Goal: Transaction & Acquisition: Purchase product/service

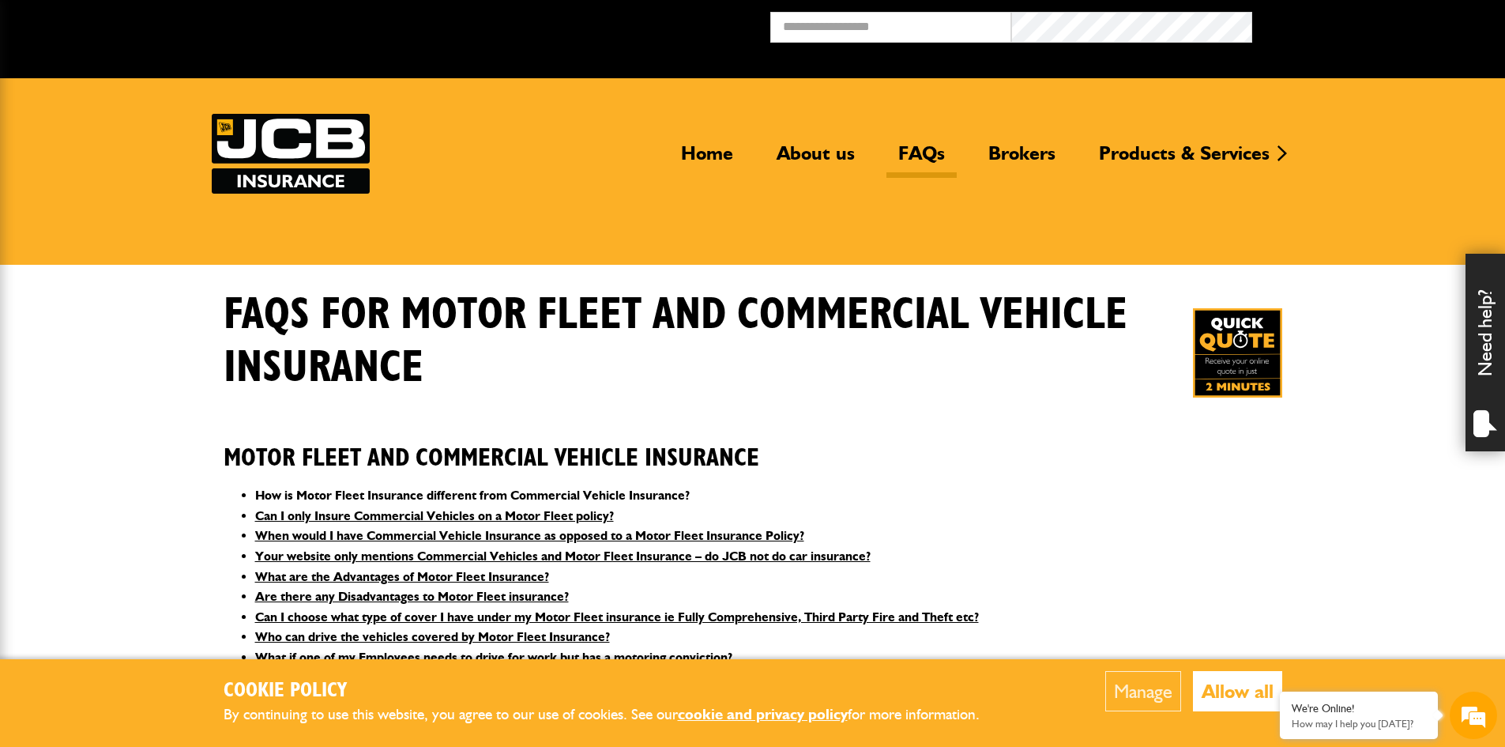
click at [566, 488] on link "How is Motor Fleet Insurance different from Commercial Vehicle Insurance?" at bounding box center [472, 494] width 435 height 15
click at [1016, 150] on link "Brokers" at bounding box center [1022, 159] width 91 height 36
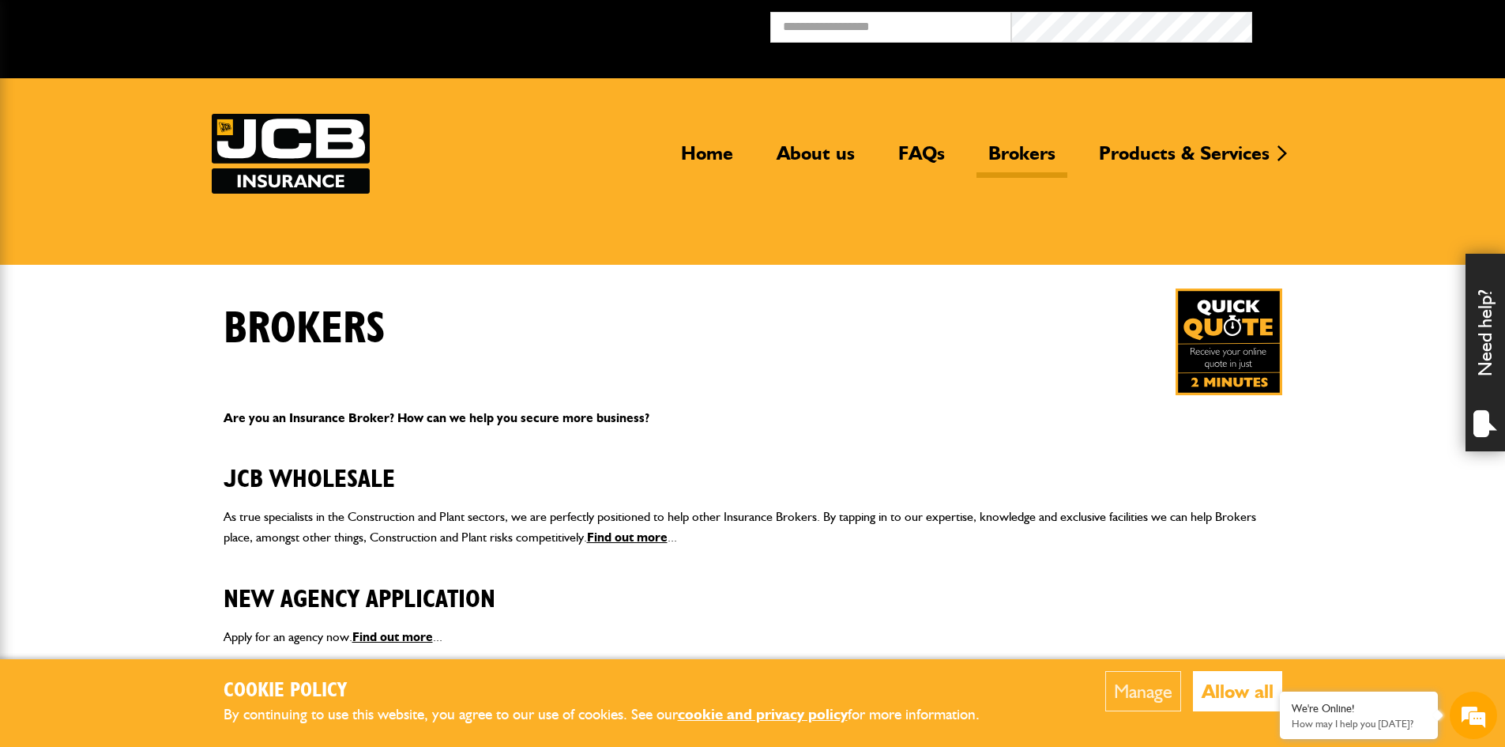
click at [456, 518] on p "As true specialists in the Construction and Plant sectors, we are perfectly pos…" at bounding box center [753, 526] width 1059 height 40
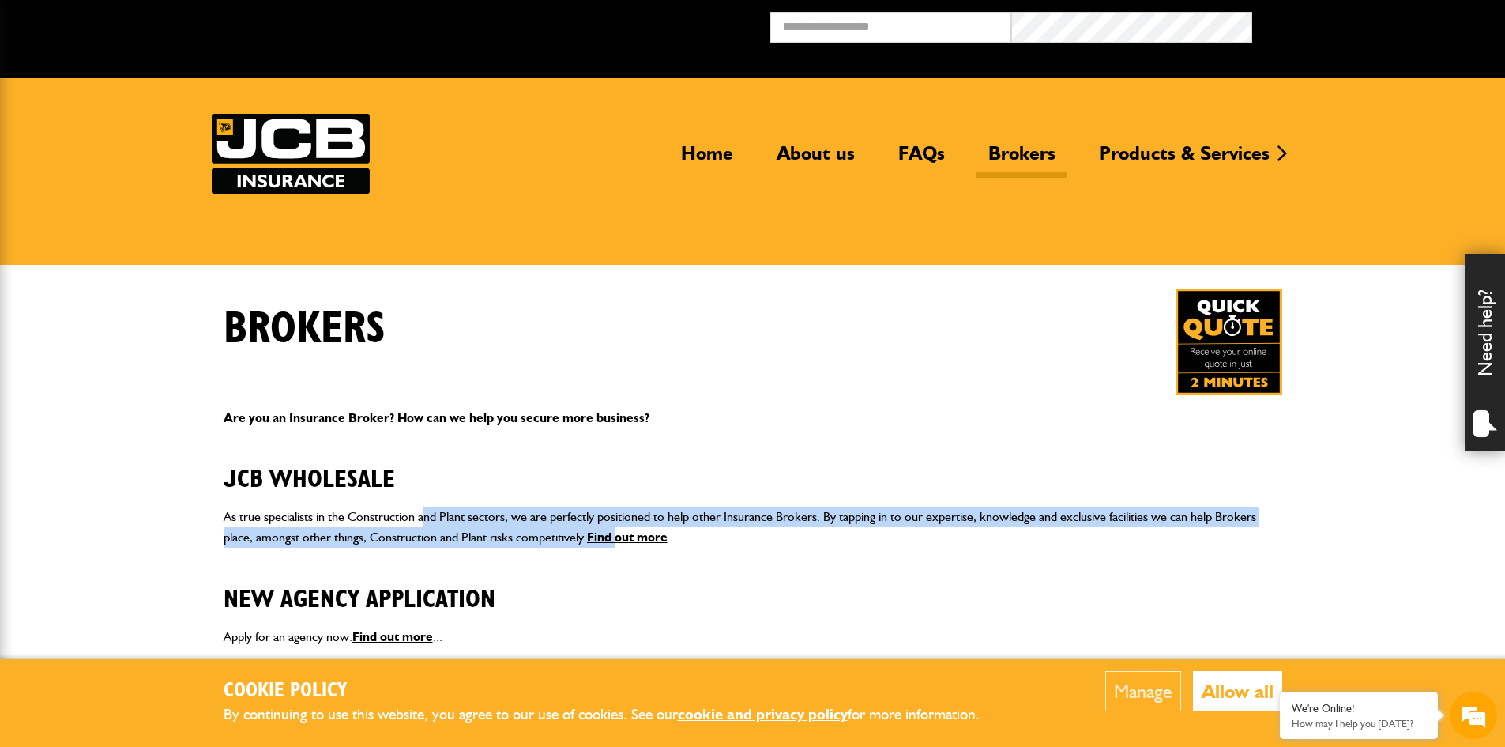
drag, startPoint x: 425, startPoint y: 518, endPoint x: 630, endPoint y: 525, distance: 204.8
click at [619, 532] on p "As true specialists in the Construction and Plant sectors, we are perfectly pos…" at bounding box center [753, 526] width 1059 height 40
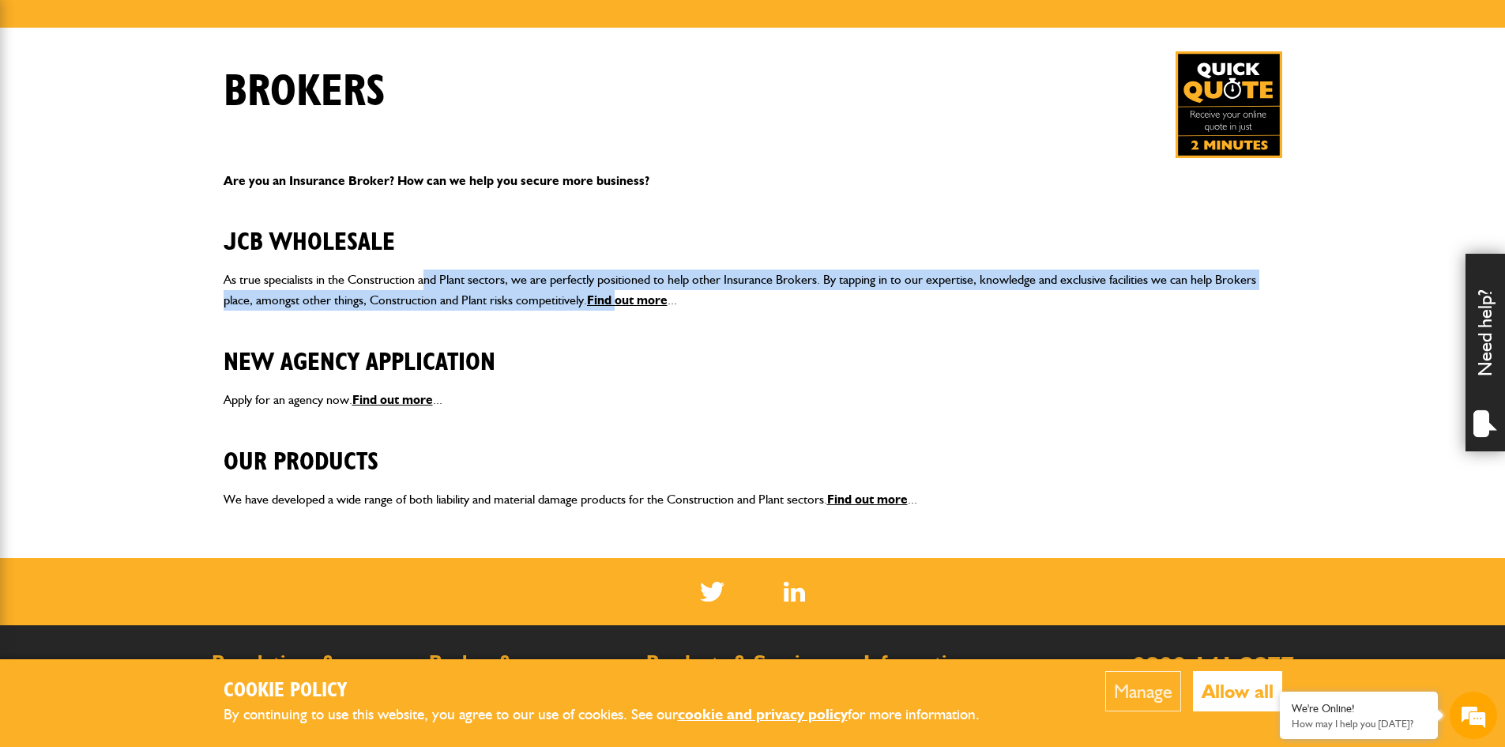
click at [1248, 111] on img at bounding box center [1229, 104] width 107 height 107
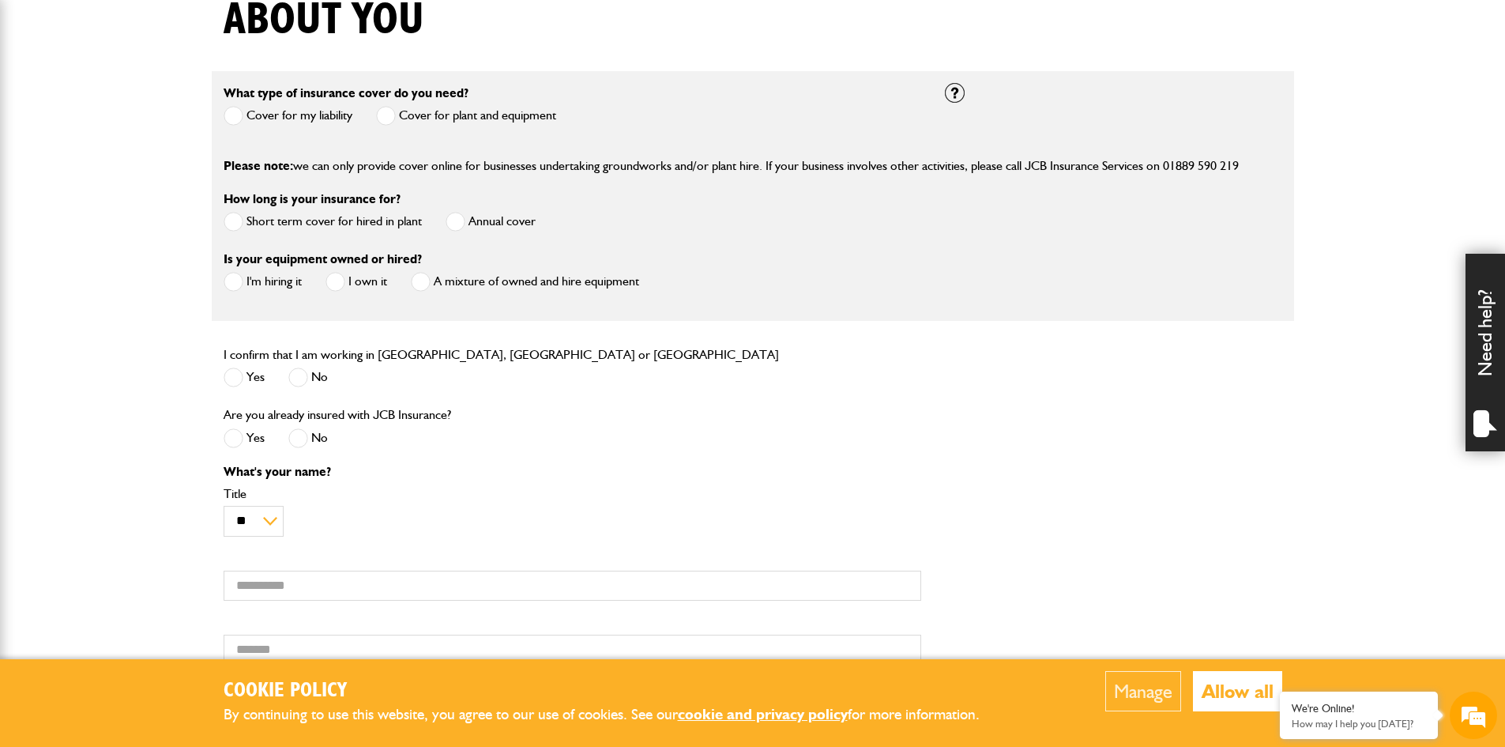
scroll to position [553, 0]
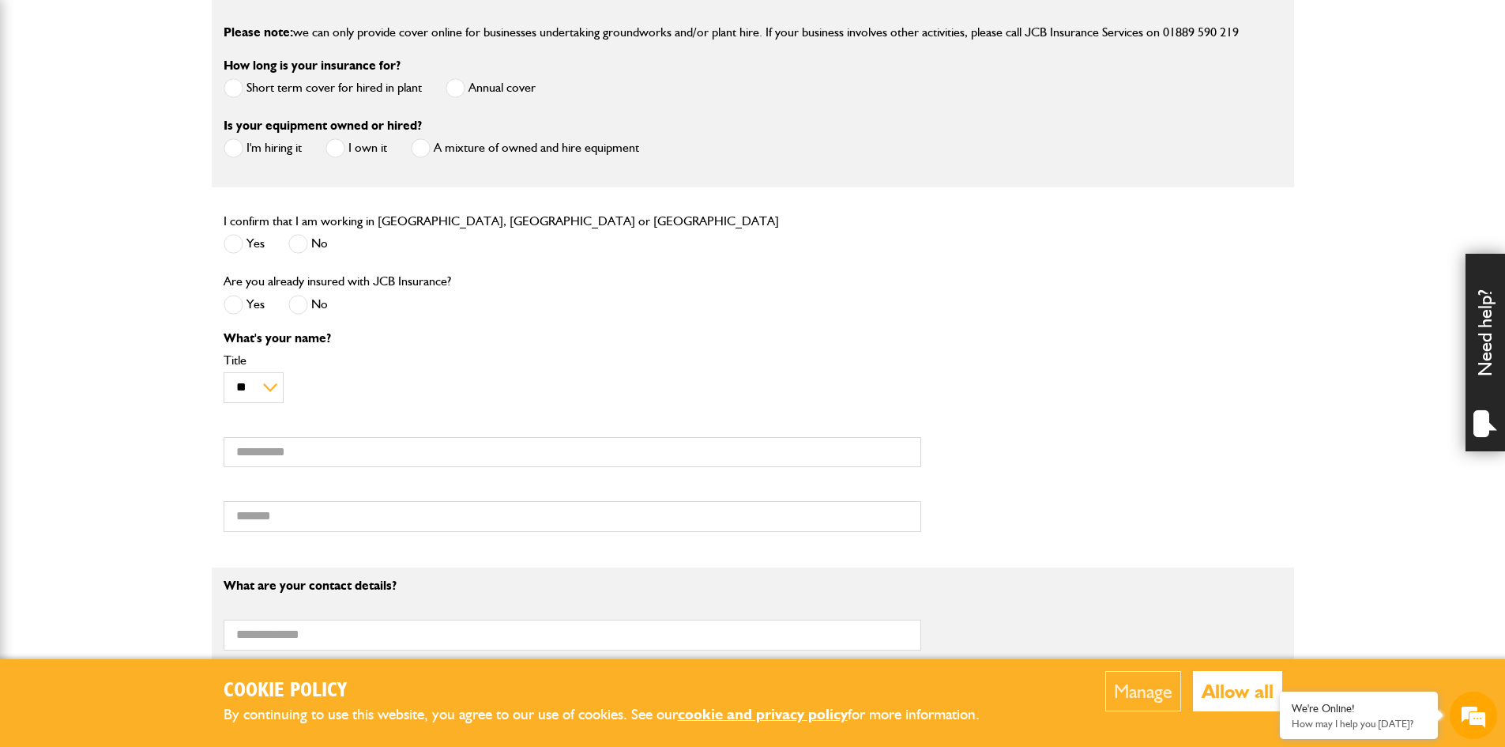
click at [456, 86] on span at bounding box center [456, 88] width 20 height 20
click at [337, 145] on span at bounding box center [336, 148] width 20 height 20
click at [236, 247] on span at bounding box center [234, 244] width 20 height 20
click at [300, 310] on span at bounding box center [298, 305] width 20 height 20
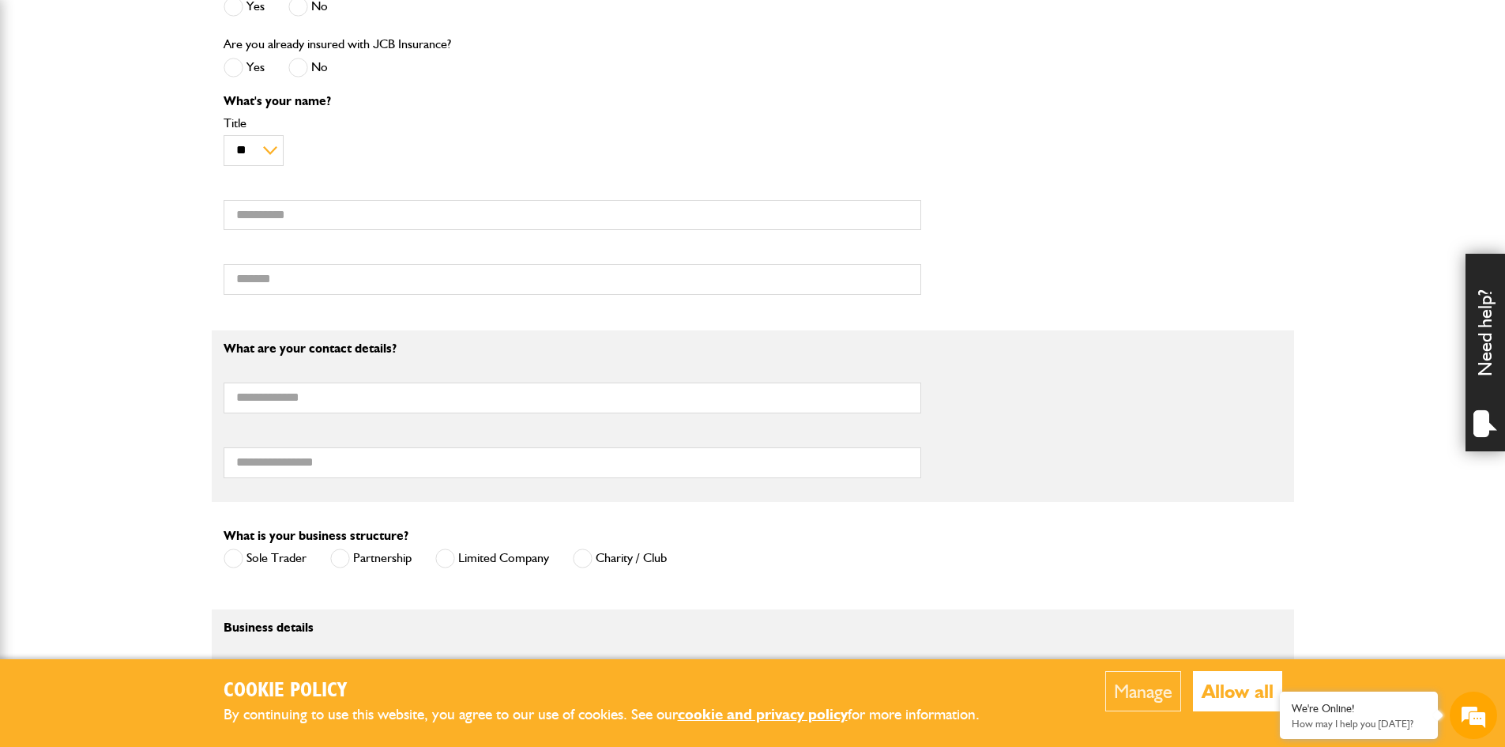
scroll to position [0, 0]
